Goal: Task Accomplishment & Management: Manage account settings

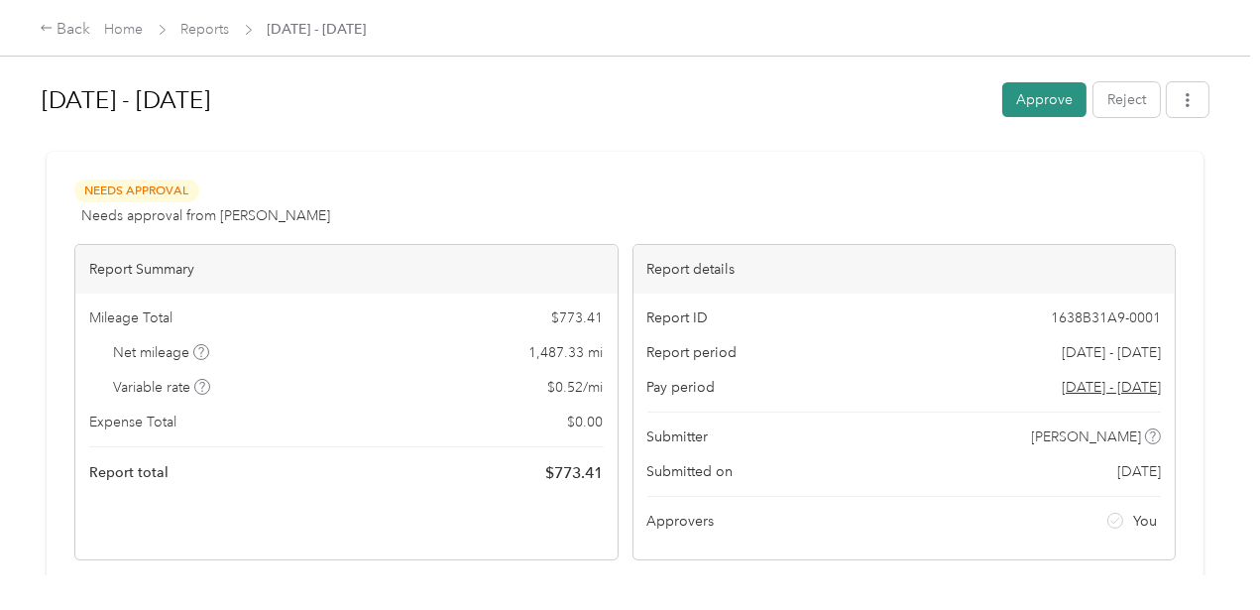
click at [1064, 89] on button "Approve" at bounding box center [1044, 99] width 84 height 35
click at [1038, 101] on button "Approve" at bounding box center [1044, 99] width 84 height 35
